Goal: Use online tool/utility: Utilize a website feature to perform a specific function

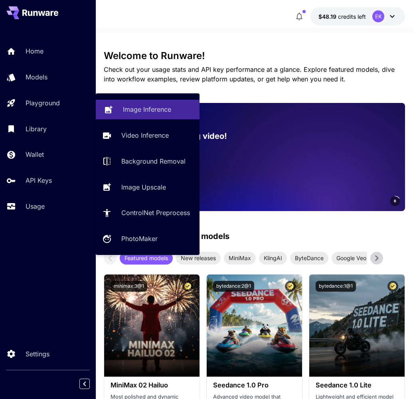
click at [110, 110] on icon at bounding box center [109, 108] width 8 height 8
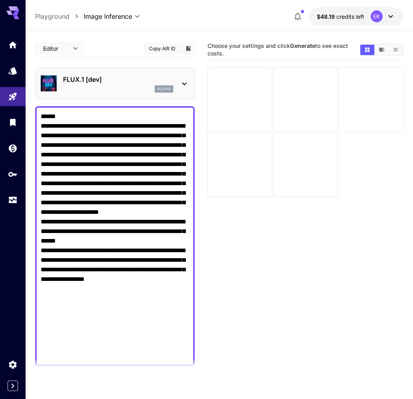
type textarea "**********"
click at [141, 79] on p "FLUX.1 [dev]" at bounding box center [118, 80] width 110 height 10
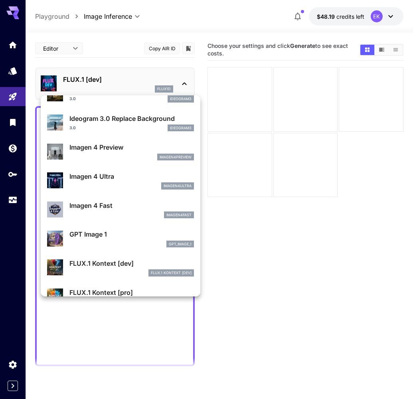
scroll to position [304, 0]
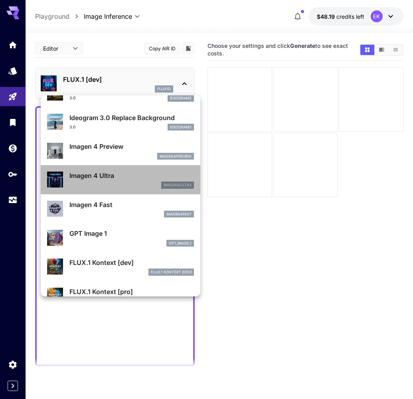
click at [97, 178] on p "Imagen 4 Ultra" at bounding box center [131, 176] width 124 height 10
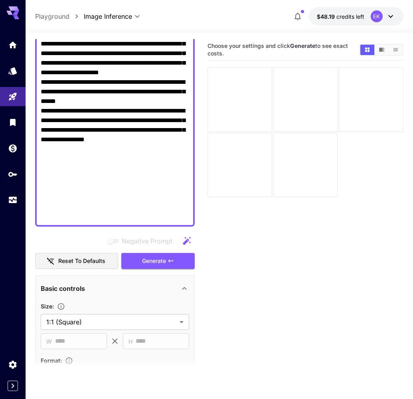
scroll to position [141, 0]
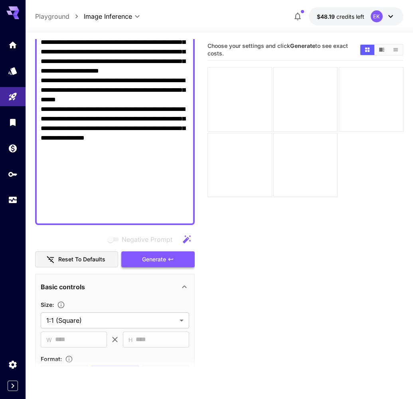
click at [161, 256] on span "Generate" at bounding box center [154, 259] width 24 height 10
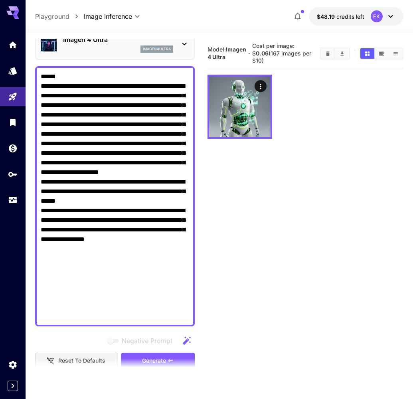
scroll to position [35, 0]
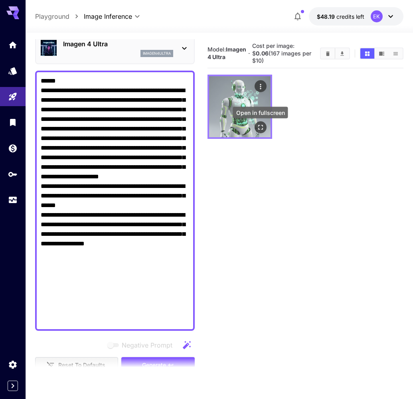
click at [260, 128] on icon "Open in fullscreen" at bounding box center [260, 127] width 8 height 8
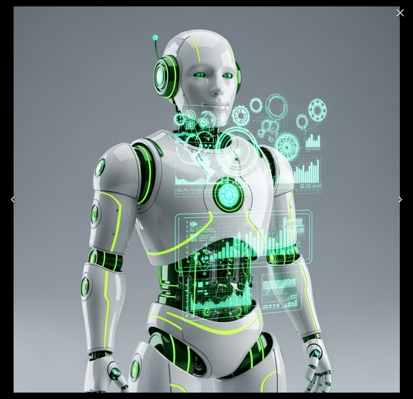
click at [267, 15] on icon "Close" at bounding box center [400, 13] width 8 height 8
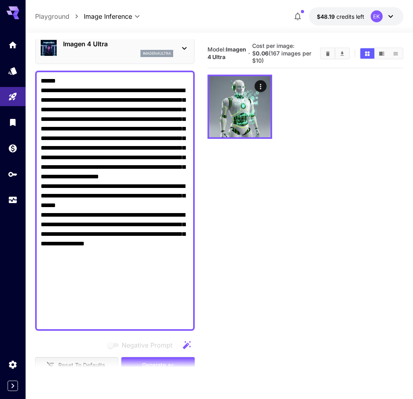
click at [139, 40] on p "Imagen 4 Ultra" at bounding box center [118, 44] width 110 height 10
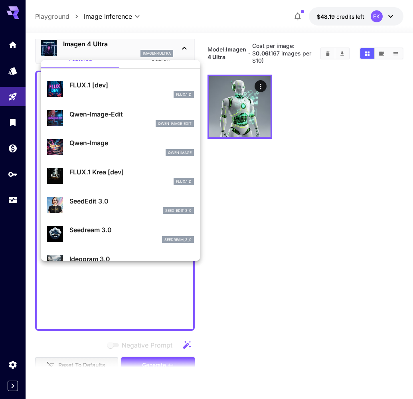
scroll to position [24, 0]
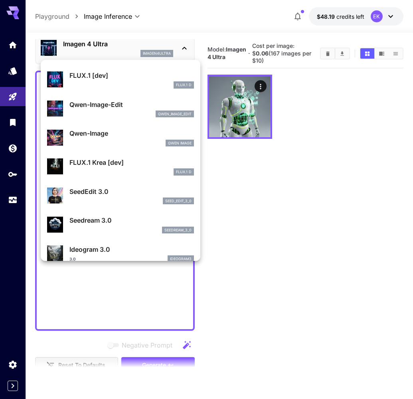
click at [78, 140] on div "Qwen Image" at bounding box center [131, 143] width 124 height 7
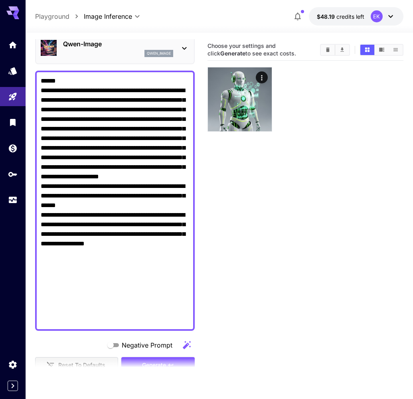
click at [152, 364] on section at bounding box center [115, 368] width 160 height 20
click at [148, 362] on section at bounding box center [115, 368] width 160 height 20
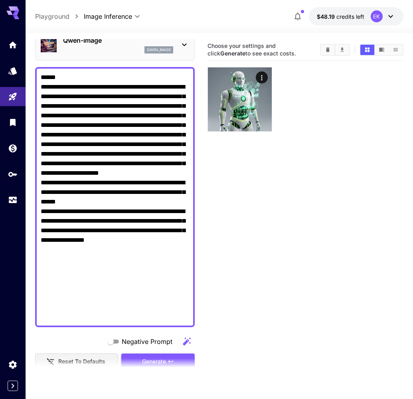
click at [145, 357] on span "Generate" at bounding box center [154, 361] width 24 height 10
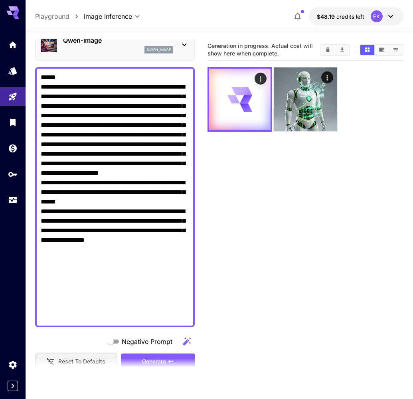
click at [124, 52] on div "qwen_image" at bounding box center [118, 49] width 110 height 7
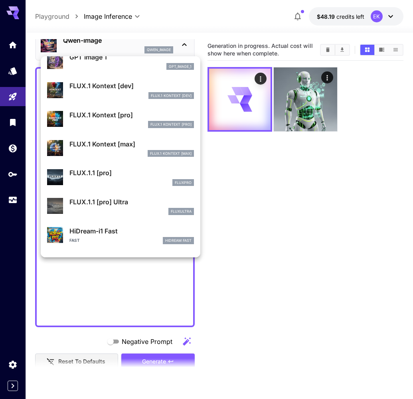
scroll to position [442, 0]
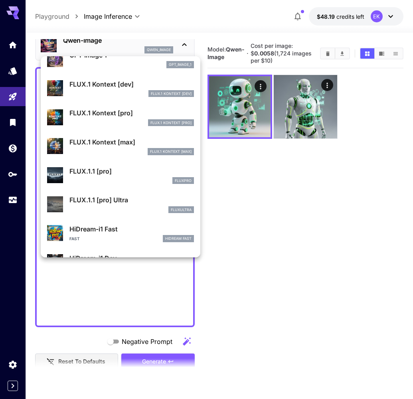
click at [100, 140] on p "FLUX.1 Kontext [max]" at bounding box center [131, 142] width 124 height 10
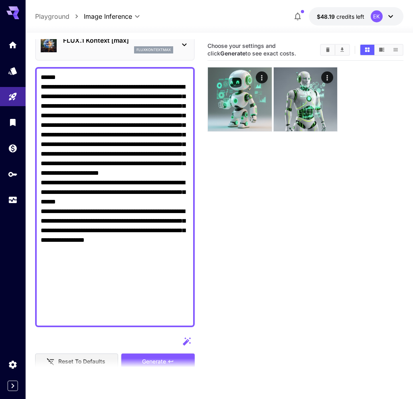
click at [150, 358] on section at bounding box center [115, 368] width 160 height 20
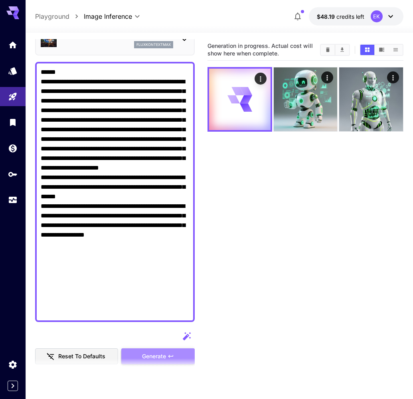
click at [149, 354] on span "Generate" at bounding box center [154, 356] width 24 height 10
click at [118, 46] on div "fluxkontextmax" at bounding box center [118, 44] width 110 height 7
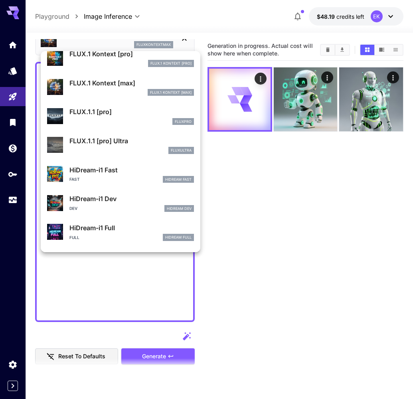
scroll to position [500, 0]
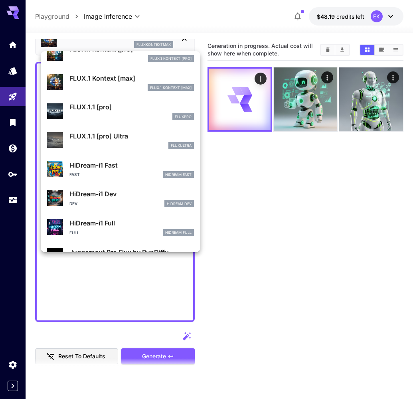
click at [106, 140] on div "FLUX.1.1 [pro] Ultra fluxultra" at bounding box center [131, 140] width 124 height 18
type input "**********"
type input "****"
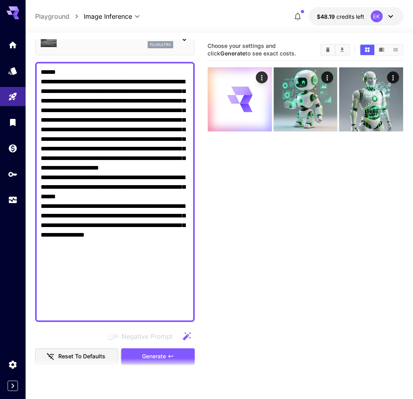
click at [143, 355] on span "Generate" at bounding box center [154, 356] width 24 height 10
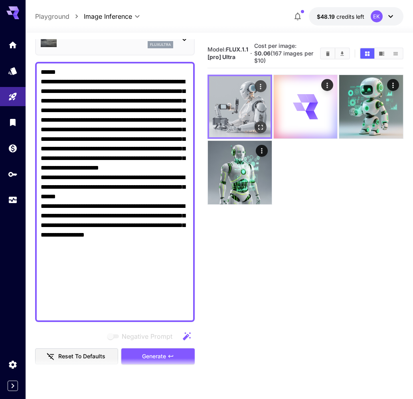
click at [250, 105] on img at bounding box center [239, 106] width 61 height 61
click at [260, 128] on icon "Open in fullscreen" at bounding box center [260, 127] width 8 height 8
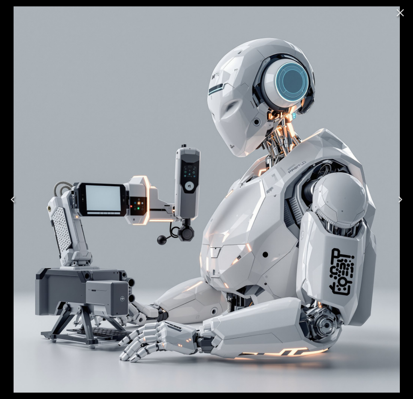
click at [267, 17] on icon "Close" at bounding box center [400, 12] width 13 height 13
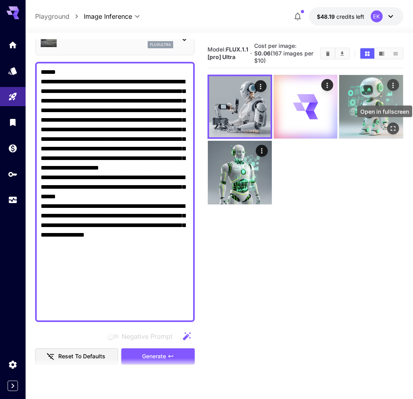
click at [267, 124] on icon "Open in fullscreen" at bounding box center [393, 128] width 8 height 8
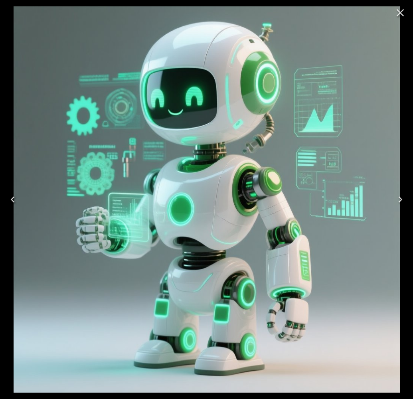
click at [267, 6] on icon "Close" at bounding box center [400, 12] width 13 height 13
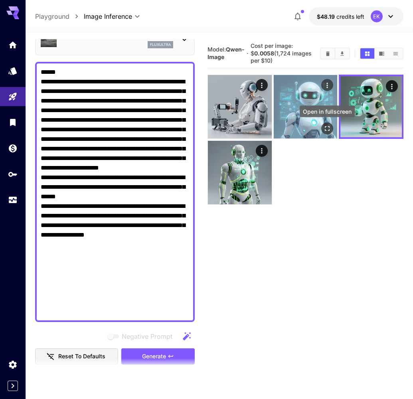
click at [267, 126] on icon "Open in fullscreen" at bounding box center [327, 128] width 8 height 8
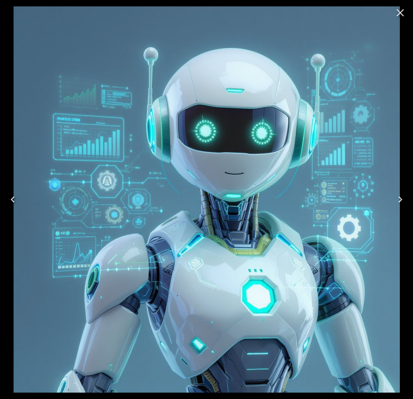
click at [267, 12] on icon "Close" at bounding box center [400, 12] width 13 height 13
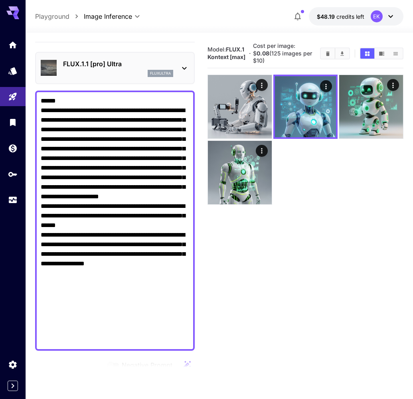
scroll to position [3, 0]
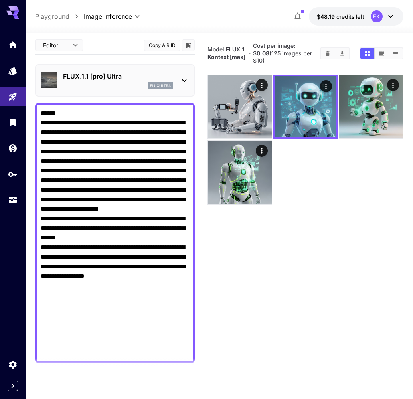
click at [120, 72] on p "FLUX.1.1 [pro] Ultra" at bounding box center [118, 76] width 110 height 10
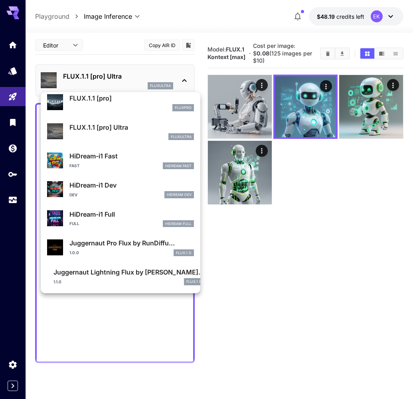
scroll to position [549, 0]
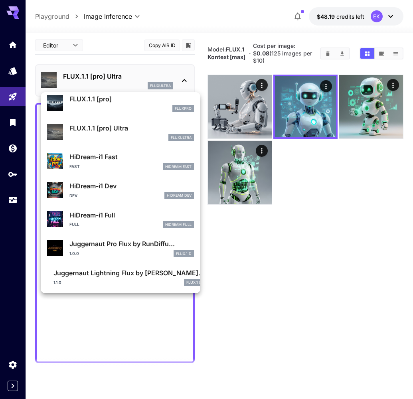
click at [122, 243] on p "Juggernaut Pro Flux by RunDiffu..." at bounding box center [131, 244] width 124 height 10
type input "**********"
type input "****"
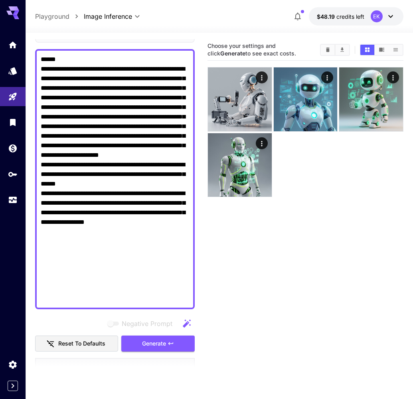
scroll to position [75, 0]
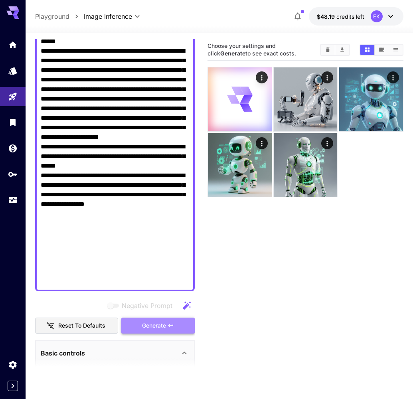
click at [150, 327] on span "Generate" at bounding box center [154, 326] width 24 height 10
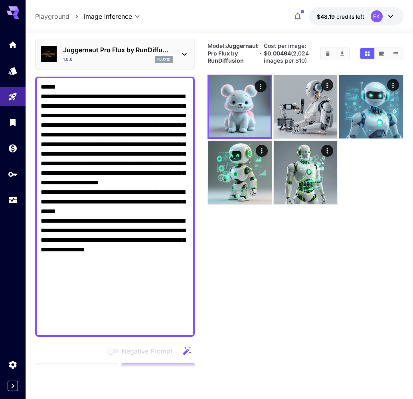
scroll to position [7, 0]
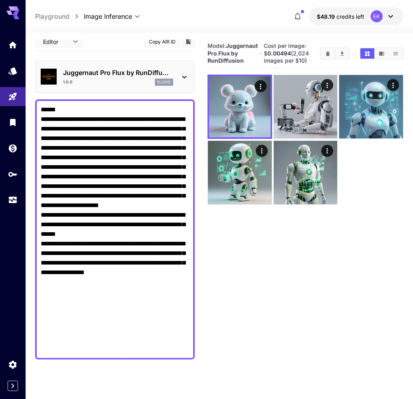
click at [146, 83] on div "1.0.0 flux1d" at bounding box center [118, 82] width 110 height 7
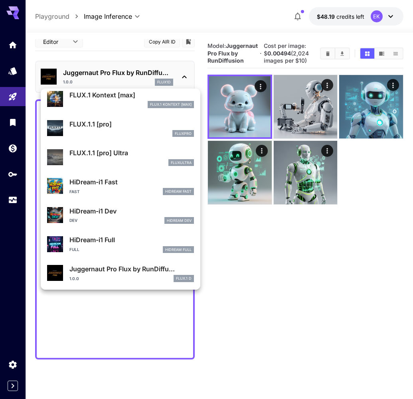
scroll to position [506, 0]
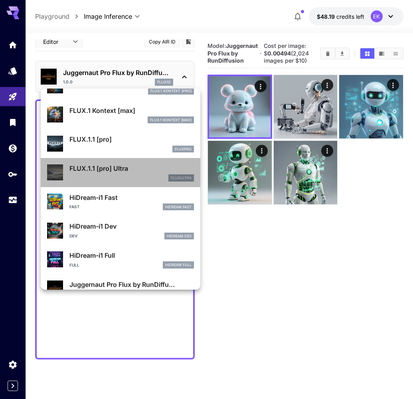
click at [107, 179] on div "fluxultra" at bounding box center [131, 177] width 124 height 7
type input "**********"
type input "****"
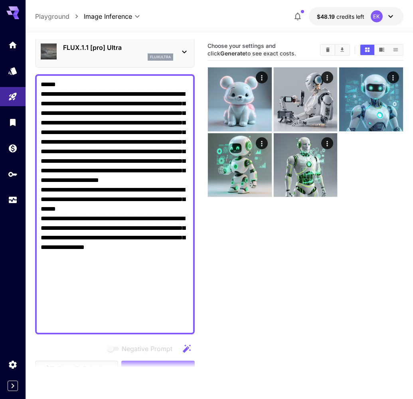
scroll to position [59, 0]
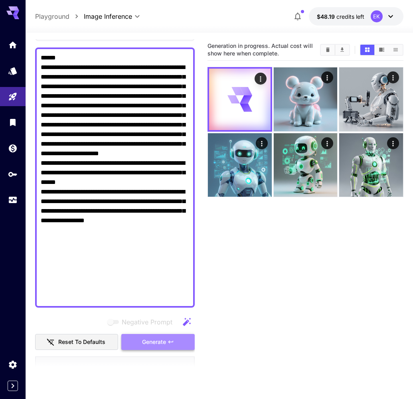
click at [150, 339] on span "Generate" at bounding box center [154, 342] width 24 height 10
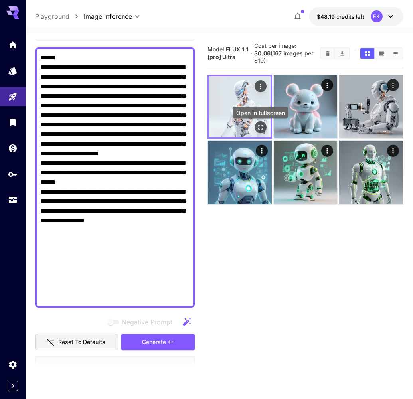
click at [262, 130] on icon "Open in fullscreen" at bounding box center [260, 127] width 5 height 5
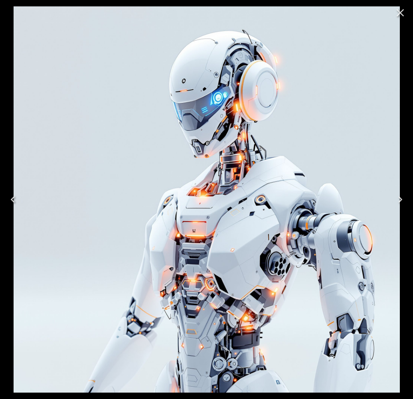
click at [267, 12] on icon "Close" at bounding box center [400, 12] width 13 height 13
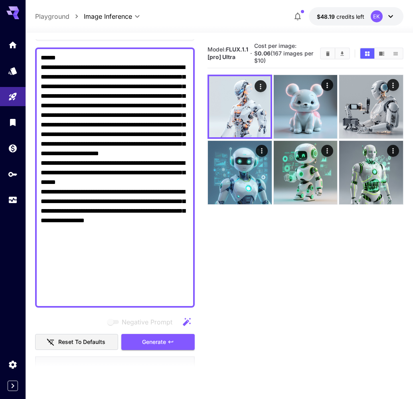
click at [119, 195] on textarea "**********" at bounding box center [115, 177] width 148 height 249
click at [129, 119] on textarea "**********" at bounding box center [115, 177] width 148 height 249
click at [124, 118] on textarea "**********" at bounding box center [115, 177] width 148 height 249
